Goal: Task Accomplishment & Management: Complete application form

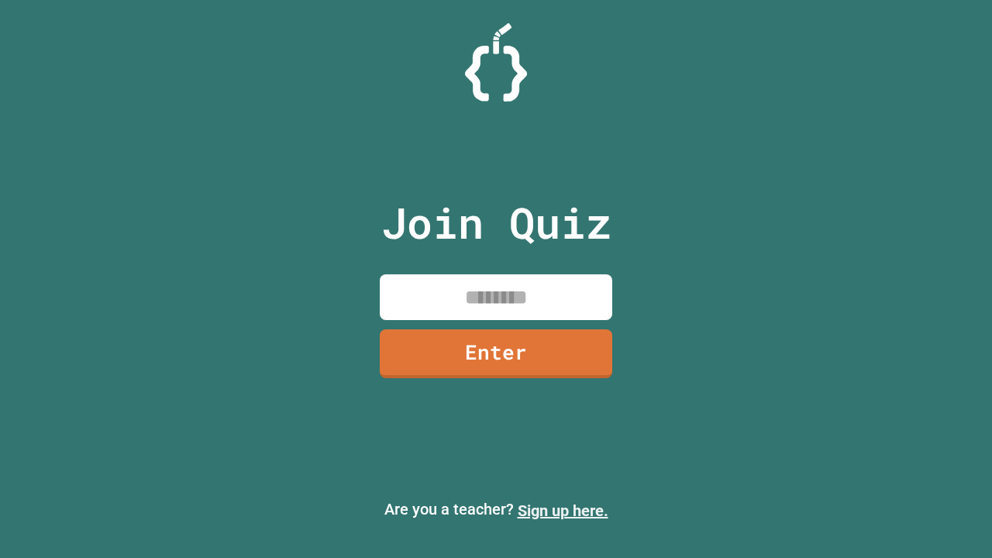
click at [563, 511] on link "Sign up here." at bounding box center [563, 511] width 91 height 19
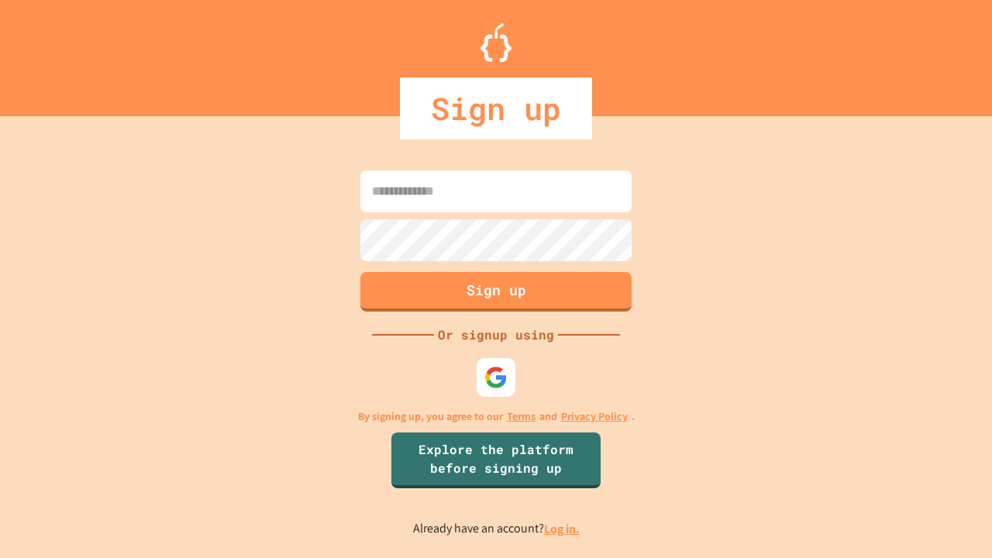
click at [563, 529] on link "Log in." at bounding box center [562, 529] width 36 height 16
